Goal: Navigation & Orientation: Go to known website

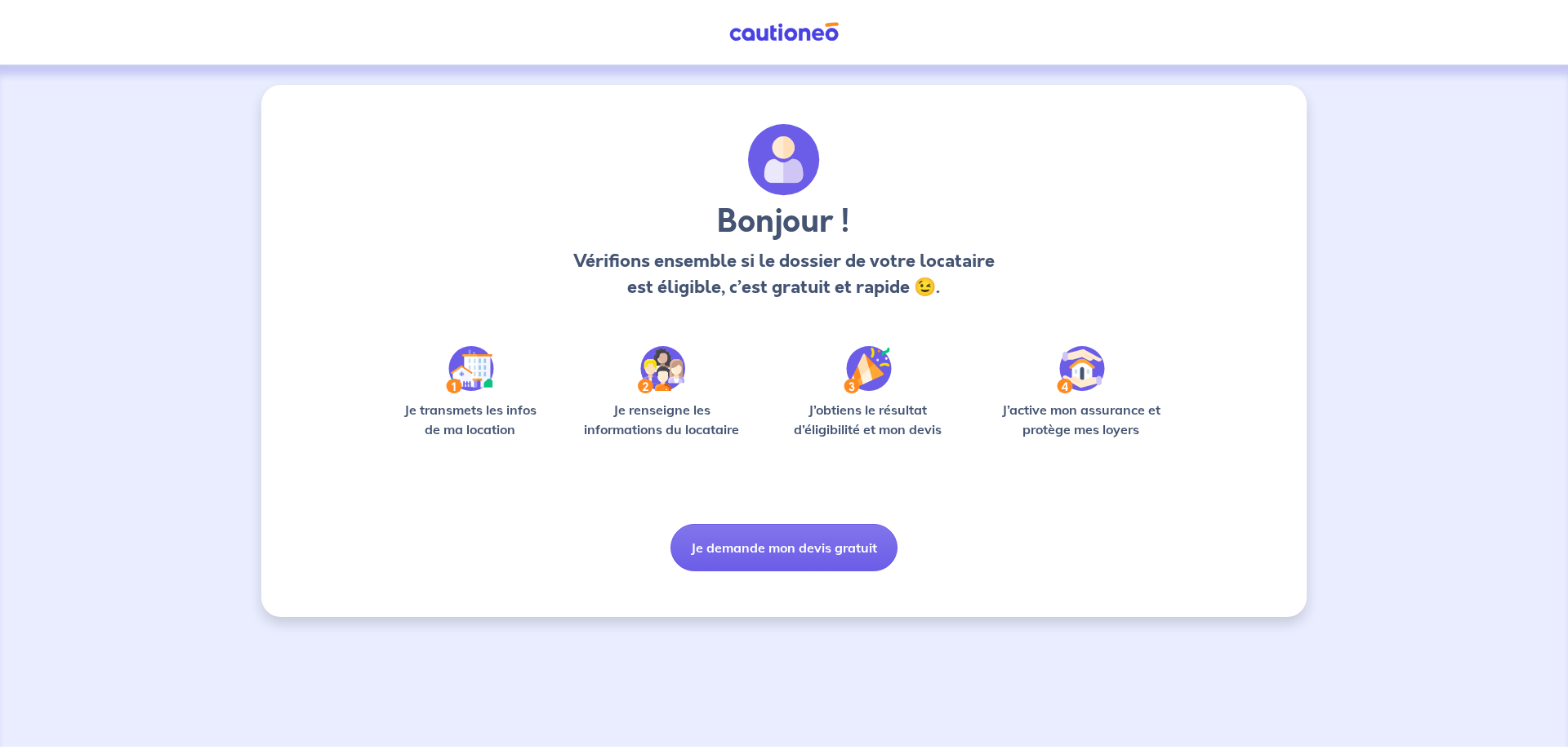
click at [774, 30] on img at bounding box center [784, 32] width 123 height 20
